Goal: Navigation & Orientation: Find specific page/section

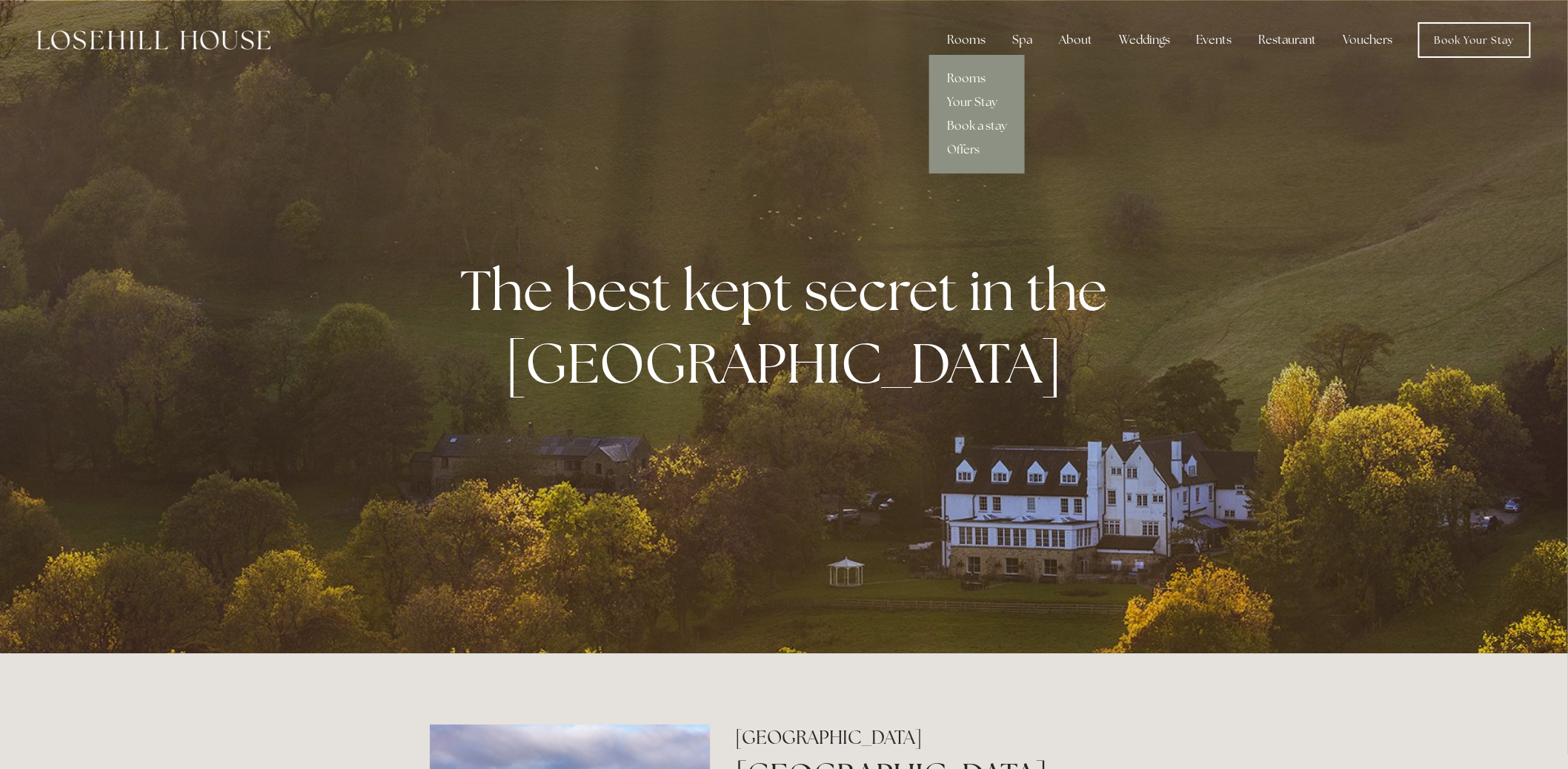
click at [962, 67] on link "Rooms" at bounding box center [977, 78] width 96 height 23
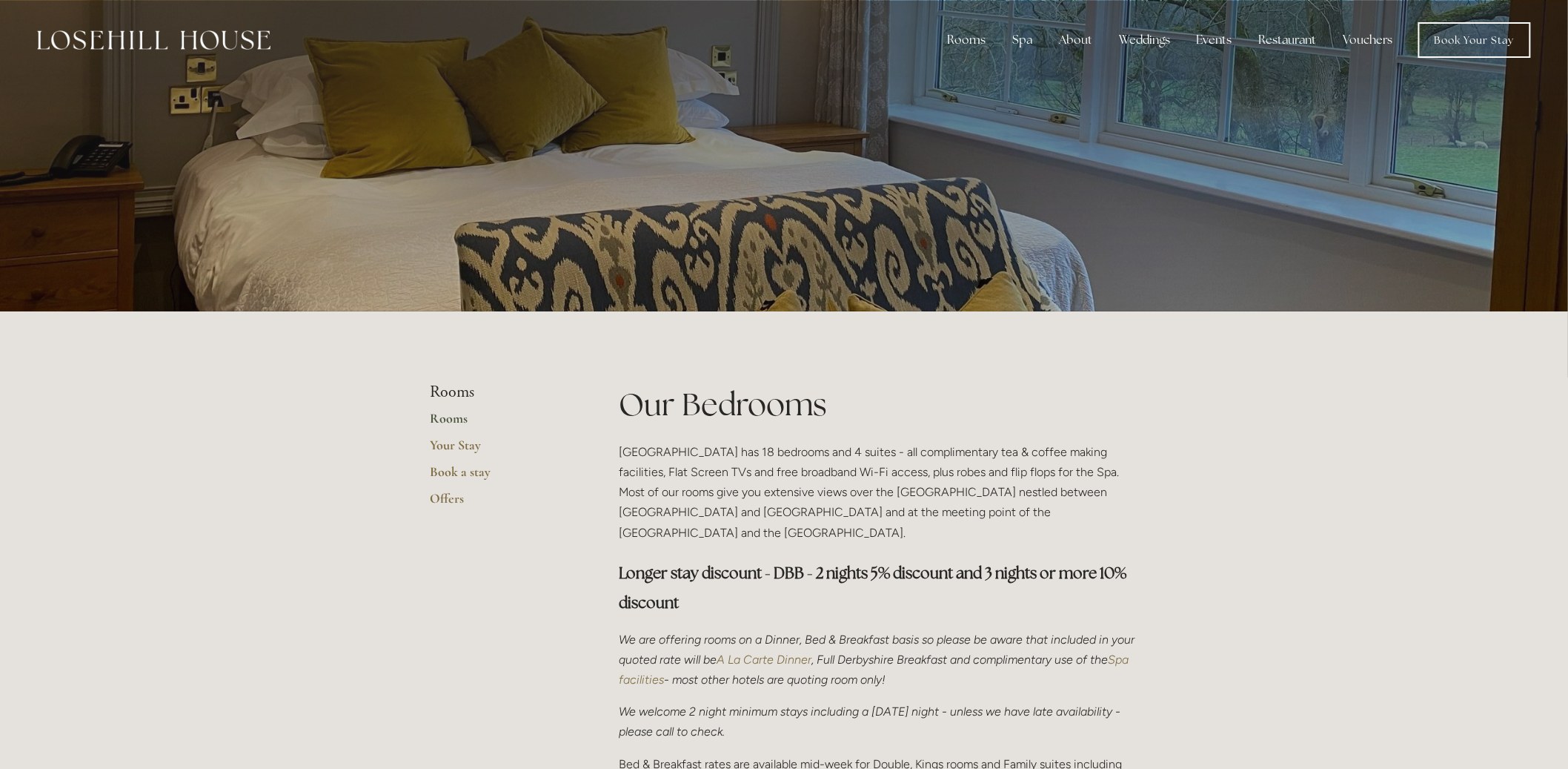
click at [138, 35] on img at bounding box center [153, 39] width 234 height 20
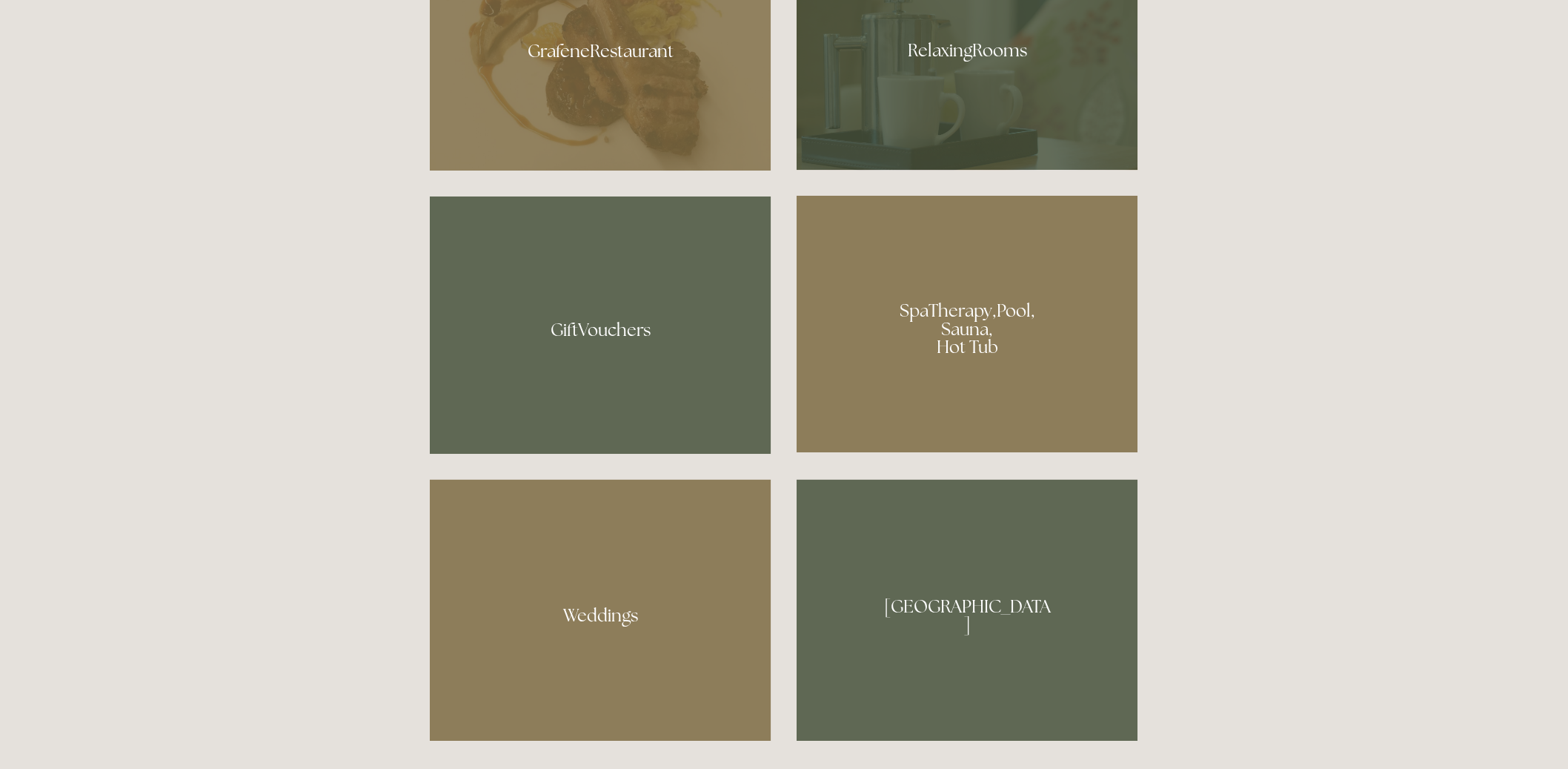
scroll to position [1270, 0]
